Goal: Task Accomplishment & Management: Use online tool/utility

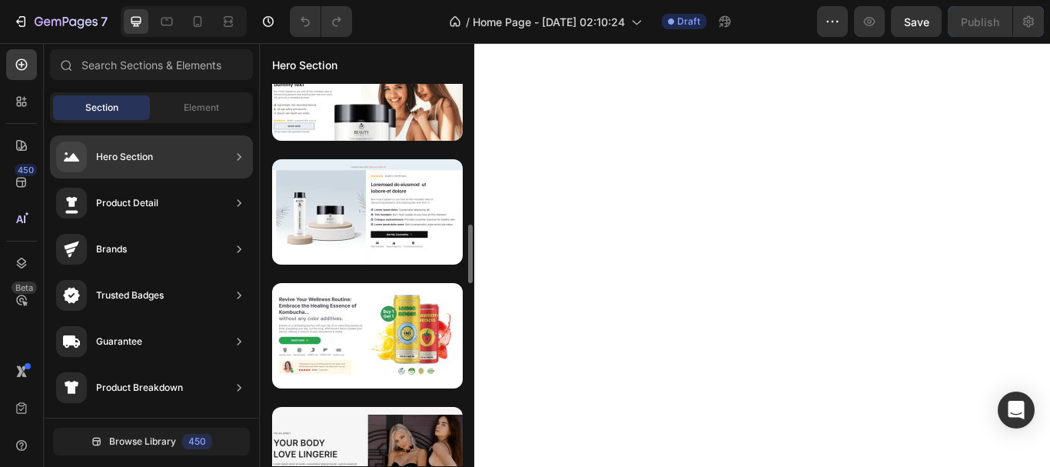
scroll to position [916, 0]
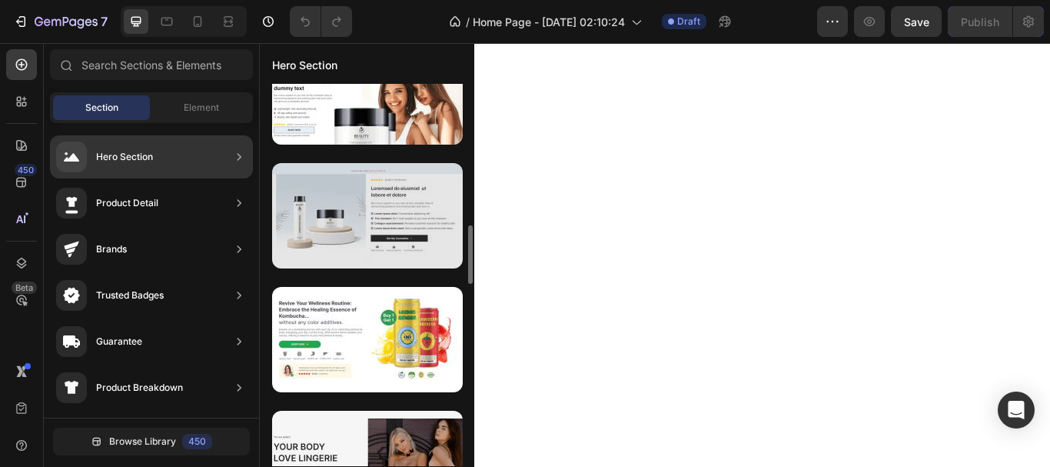
click at [322, 202] on div at bounding box center [367, 215] width 191 height 105
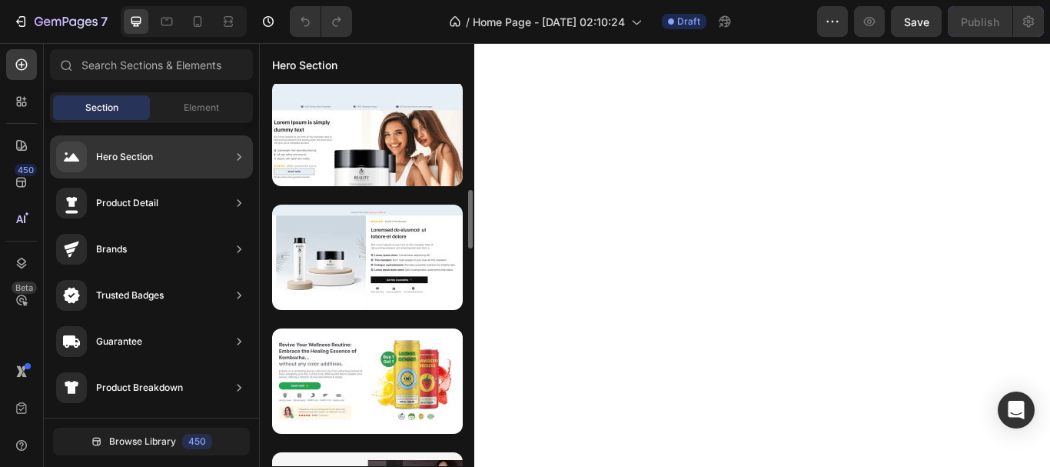
scroll to position [877, 0]
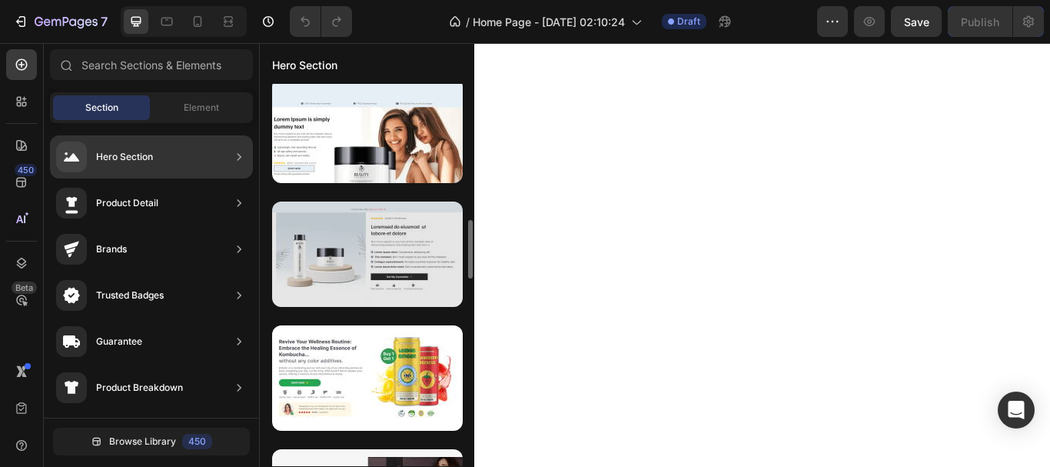
click at [347, 257] on div at bounding box center [367, 253] width 191 height 105
click at [401, 280] on div at bounding box center [367, 253] width 191 height 105
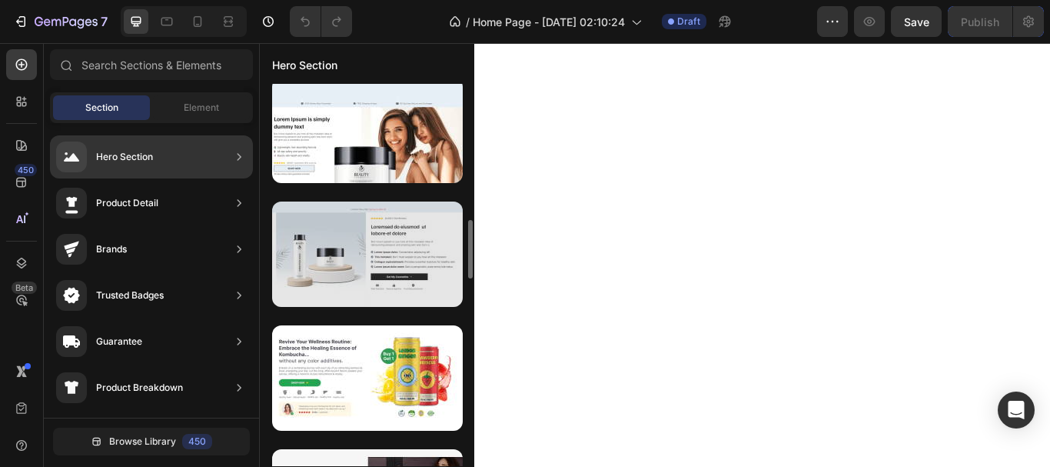
click at [401, 280] on div at bounding box center [367, 253] width 191 height 105
click at [405, 289] on div at bounding box center [367, 253] width 191 height 105
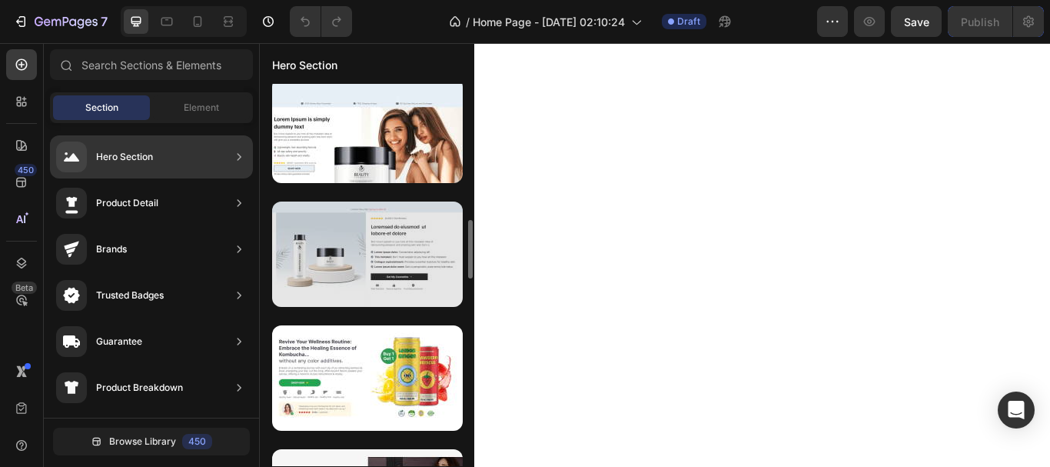
click at [405, 289] on div at bounding box center [367, 253] width 191 height 105
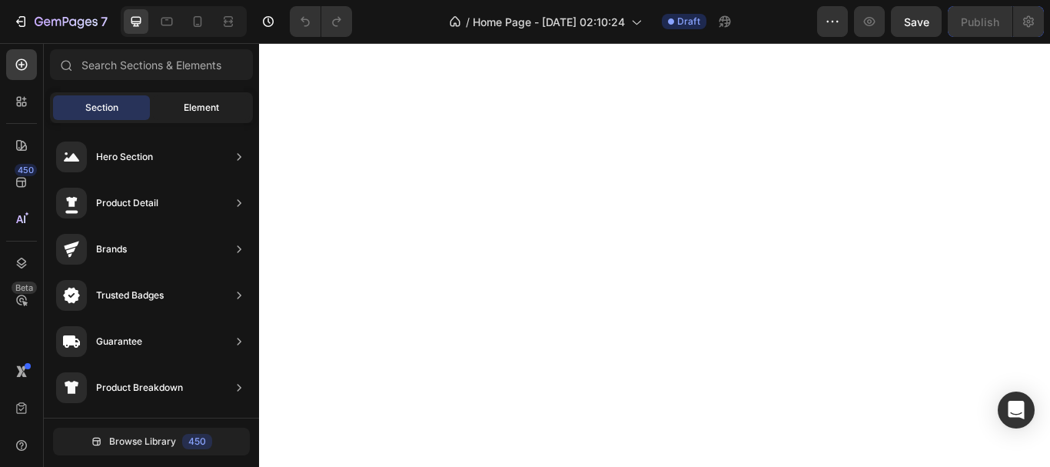
click at [190, 103] on span "Element" at bounding box center [201, 108] width 35 height 14
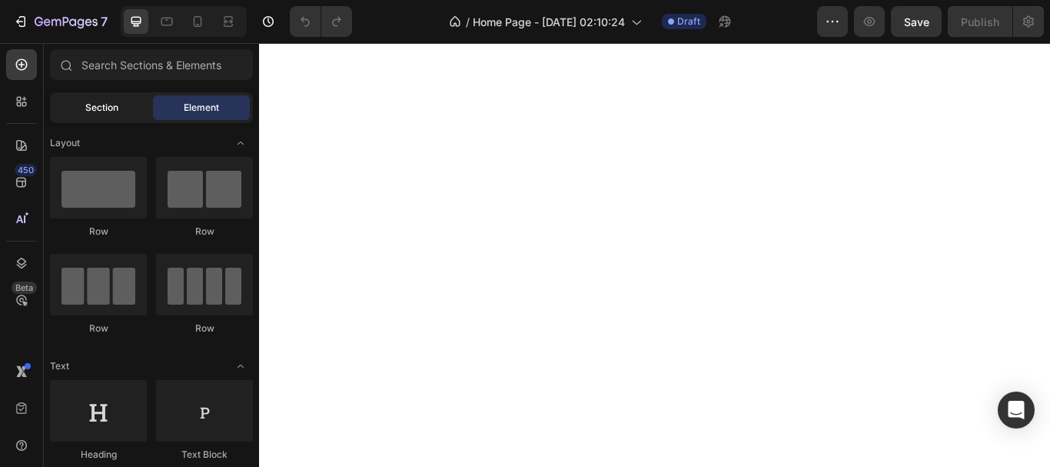
click at [128, 108] on div "Section" at bounding box center [101, 107] width 97 height 25
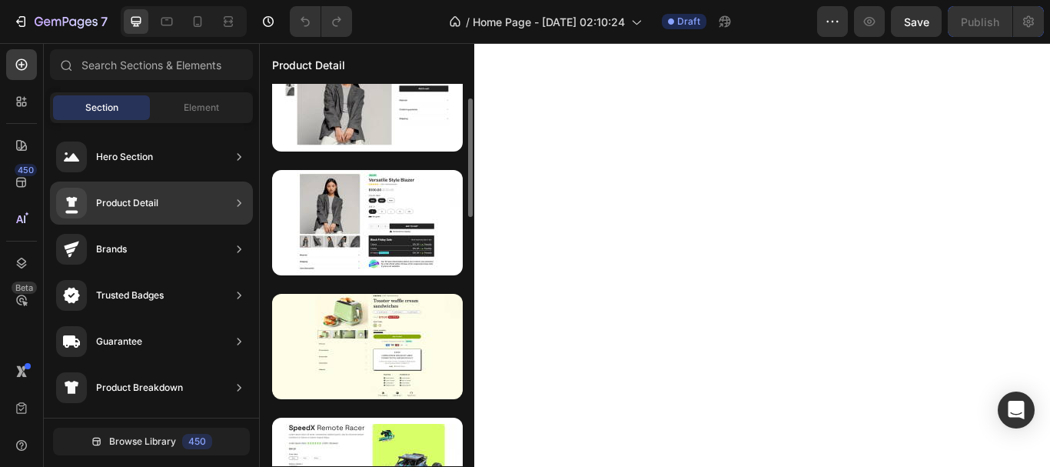
scroll to position [0, 0]
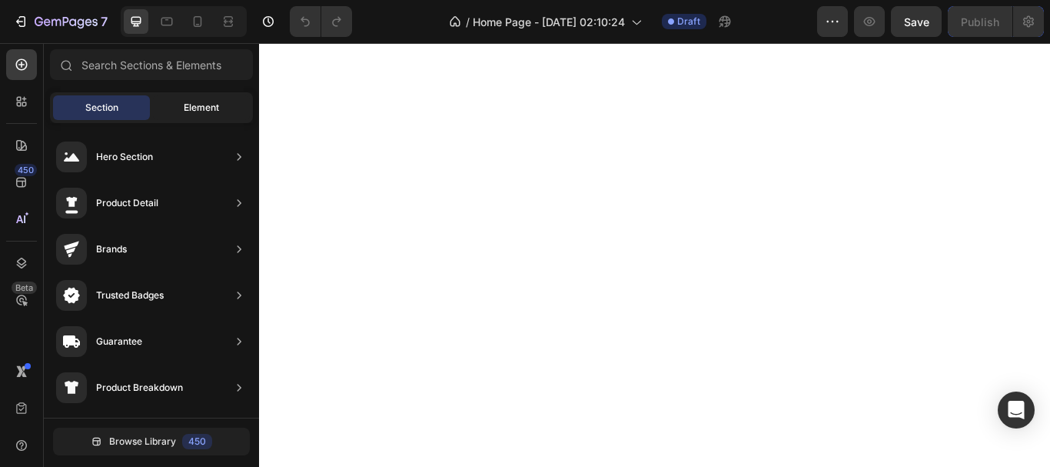
click at [174, 103] on div "Element" at bounding box center [201, 107] width 97 height 25
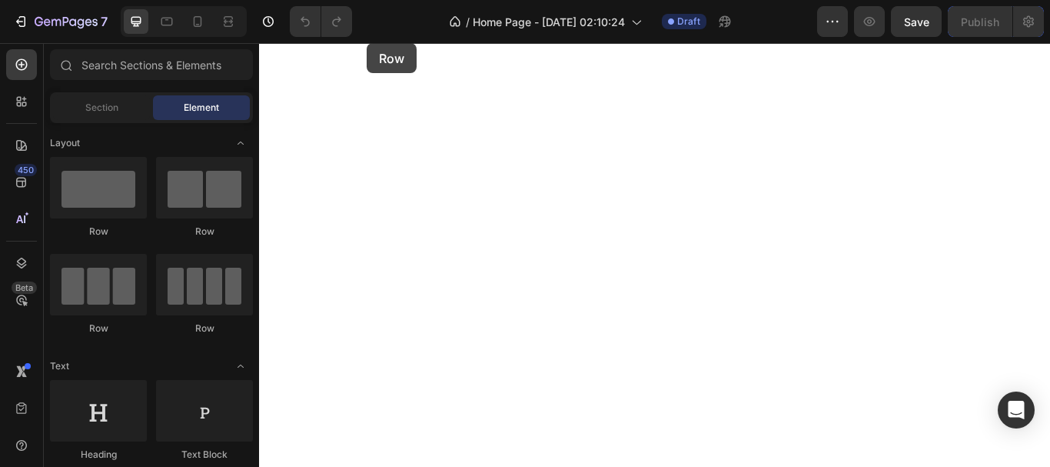
drag, startPoint x: 113, startPoint y: 187, endPoint x: 367, endPoint y: 43, distance: 292.2
click at [367, 0] on div "7 Version history / Home Page - [DATE] 02:10:24 Draft Preview Save Publish 450 …" at bounding box center [525, 0] width 1050 height 0
click at [94, 113] on span "Section" at bounding box center [101, 108] width 33 height 14
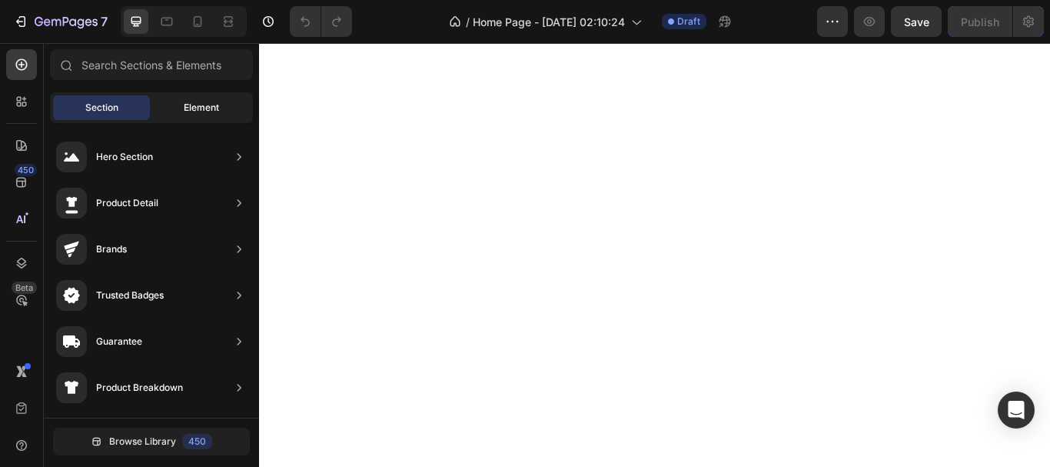
click at [196, 99] on div "Element" at bounding box center [201, 107] width 97 height 25
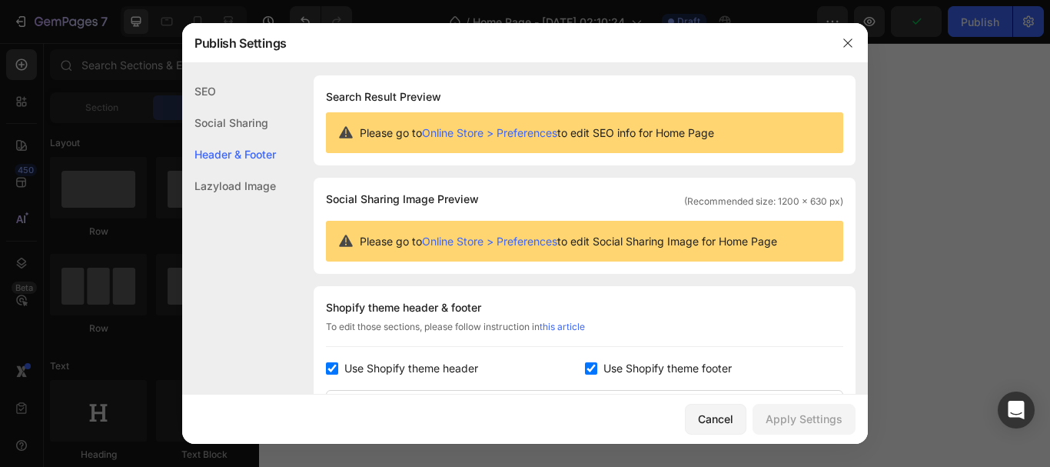
scroll to position [208, 0]
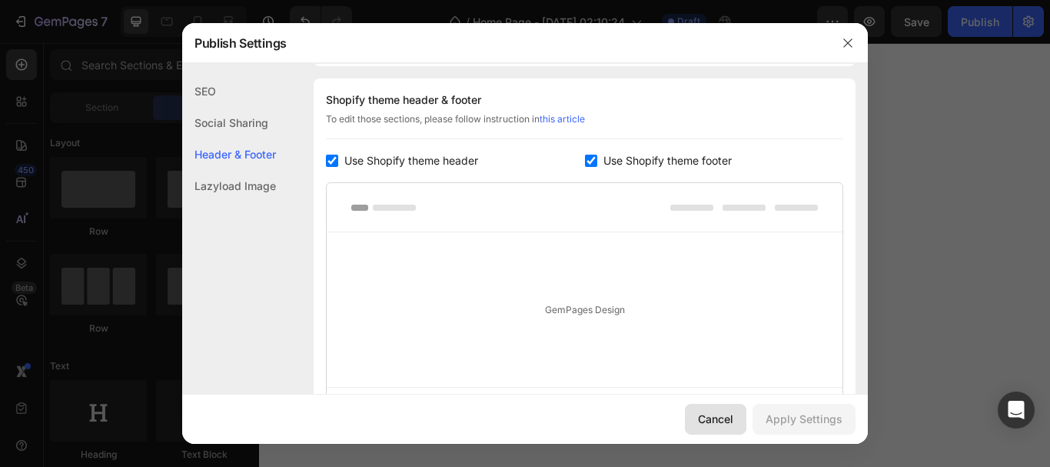
click at [708, 417] on div "Cancel" at bounding box center [715, 419] width 35 height 16
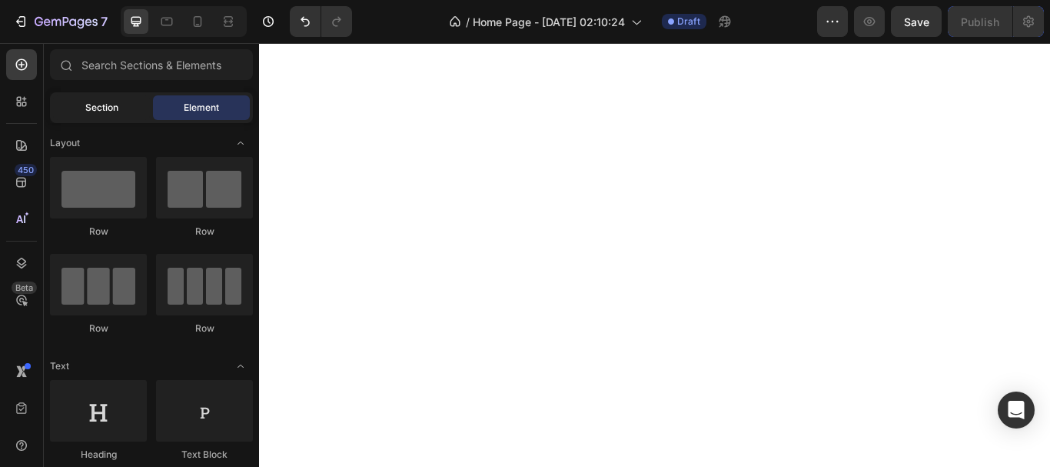
click at [95, 114] on span "Section" at bounding box center [101, 108] width 33 height 14
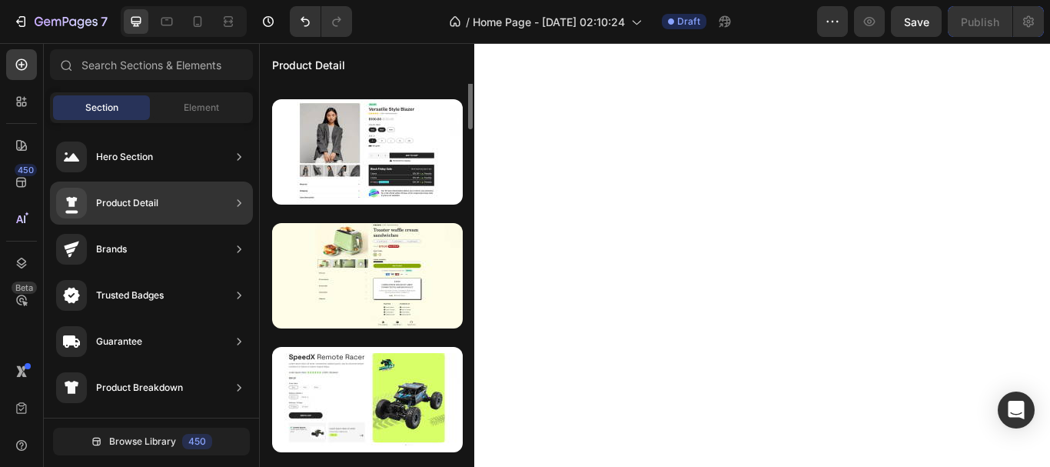
scroll to position [0, 0]
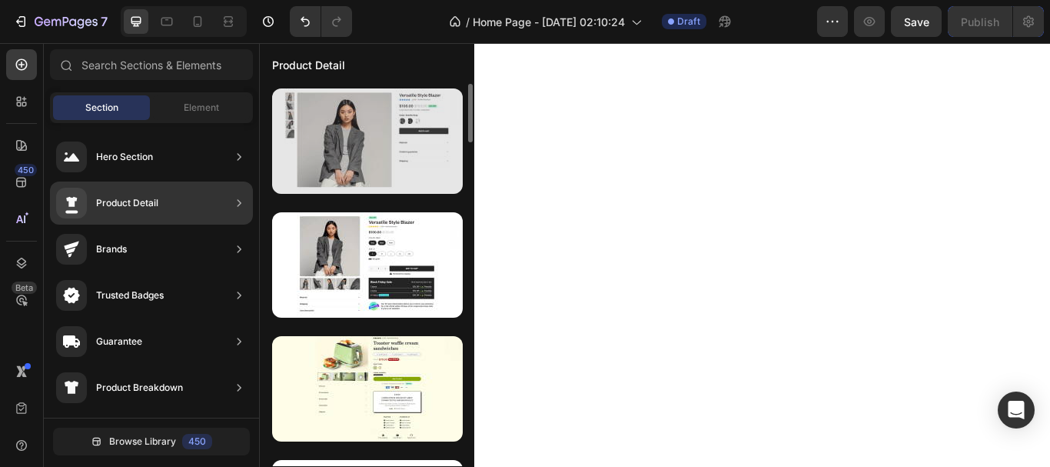
click at [380, 155] on div at bounding box center [367, 140] width 191 height 105
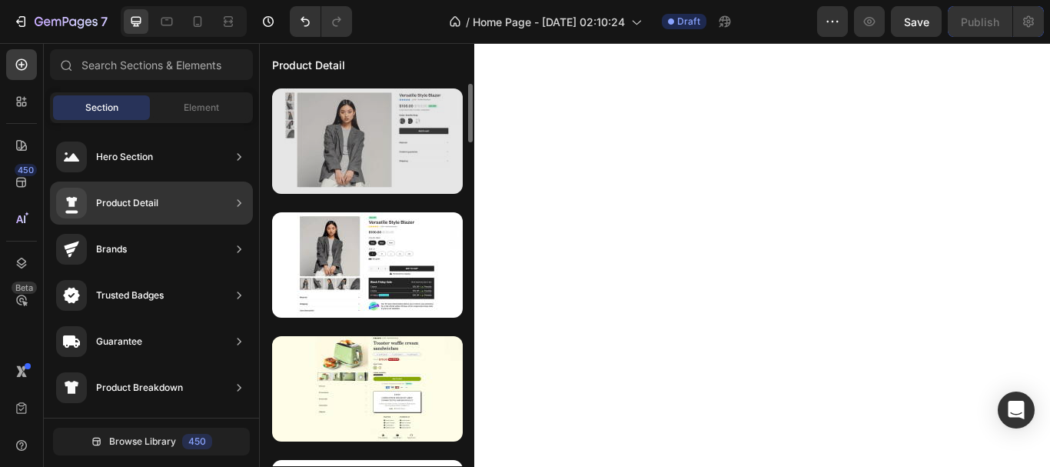
click at [380, 155] on div at bounding box center [367, 140] width 191 height 105
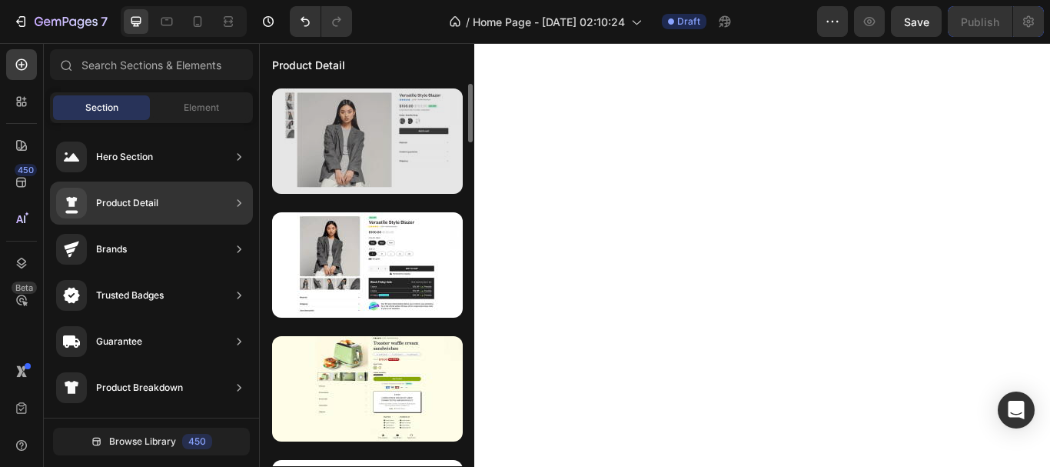
click at [337, 168] on div at bounding box center [367, 140] width 191 height 105
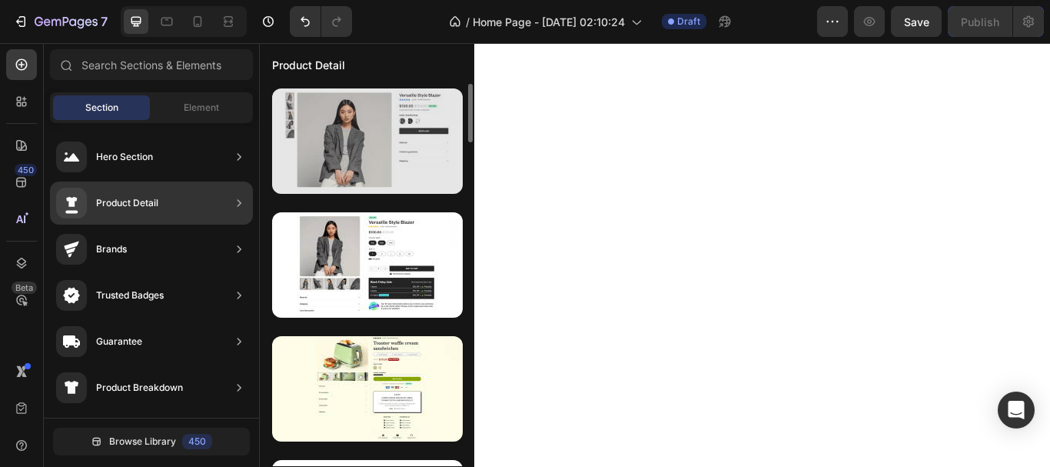
click at [337, 168] on div at bounding box center [367, 140] width 191 height 105
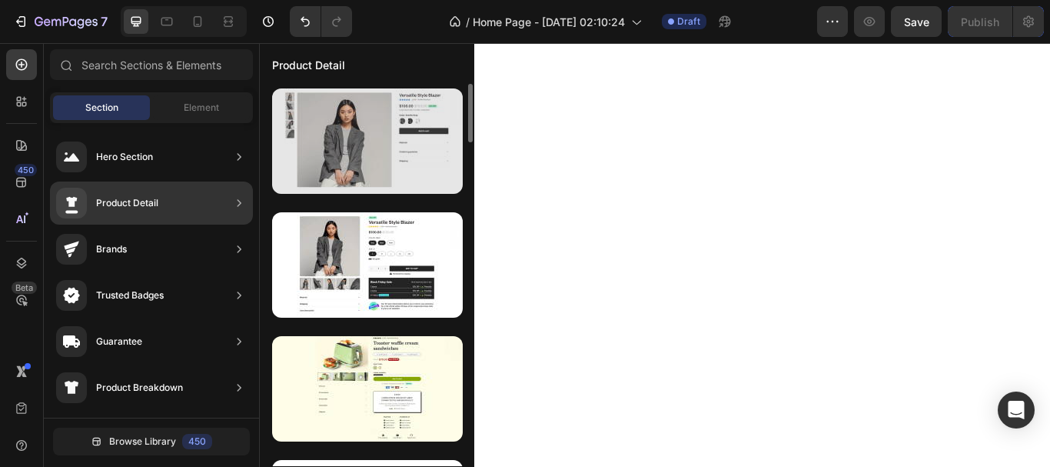
drag, startPoint x: 337, startPoint y: 168, endPoint x: 304, endPoint y: 148, distance: 38.0
click at [304, 148] on div at bounding box center [367, 140] width 191 height 105
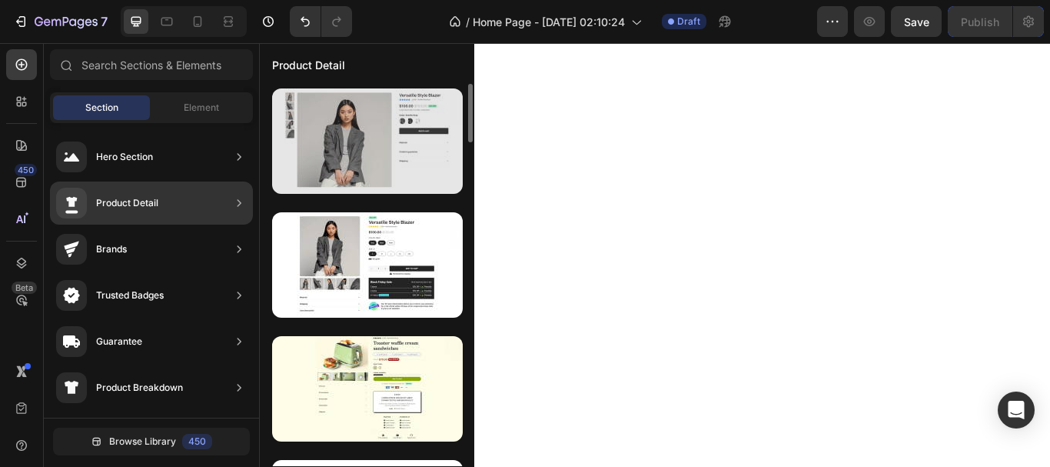
click at [304, 148] on div at bounding box center [367, 140] width 191 height 105
